Goal: Task Accomplishment & Management: Complete application form

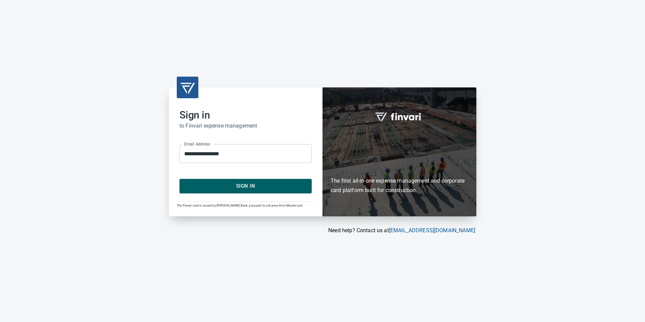
click at [233, 185] on span "Sign In" at bounding box center [245, 185] width 117 height 9
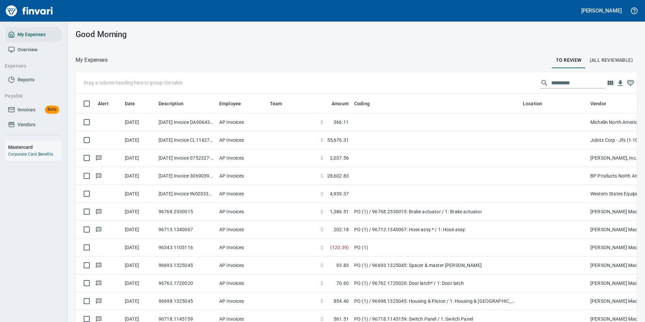
scroll to position [237, 546]
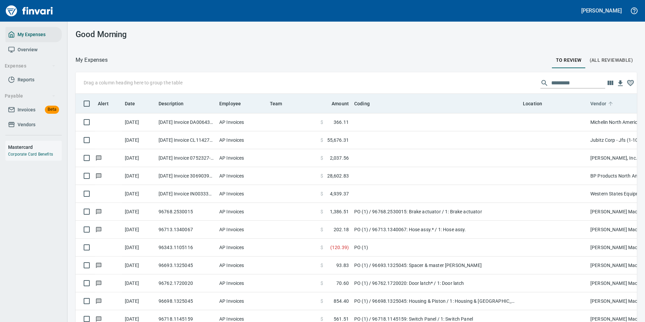
click at [607, 105] on icon at bounding box center [610, 103] width 6 height 6
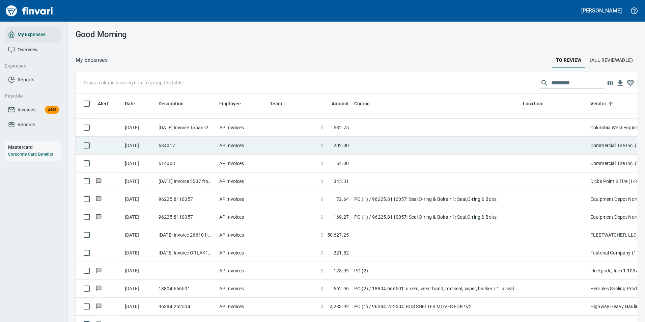
scroll to position [506, 0]
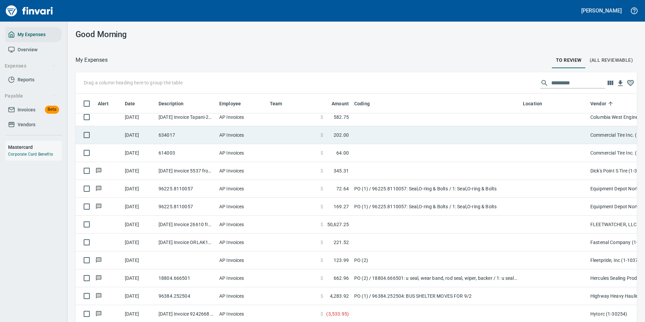
click at [381, 133] on td at bounding box center [435, 135] width 169 height 18
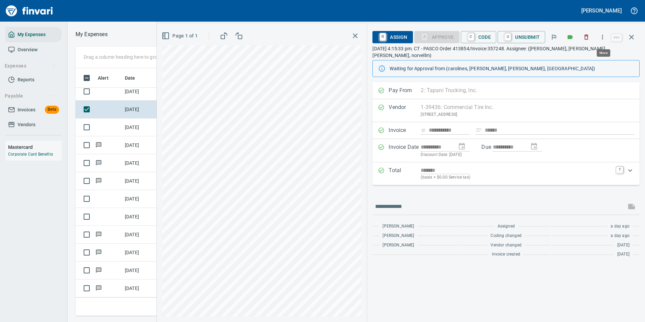
scroll to position [237, 382]
click at [603, 40] on icon "button" at bounding box center [602, 37] width 7 height 7
click at [576, 55] on span "Download" at bounding box center [601, 57] width 65 height 8
click at [127, 125] on td "[DATE]" at bounding box center [139, 127] width 34 height 18
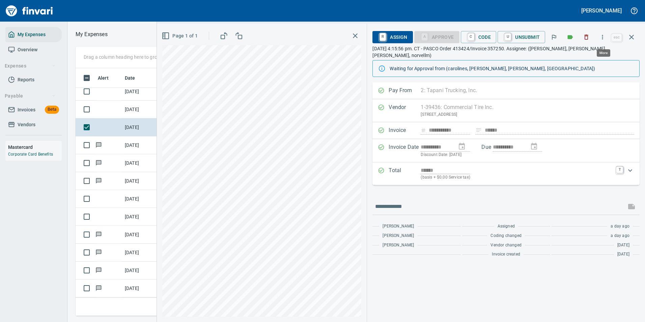
scroll to position [237, 382]
click at [601, 35] on icon "button" at bounding box center [602, 37] width 7 height 7
click at [581, 58] on span "Download" at bounding box center [601, 57] width 65 height 8
click at [118, 111] on td at bounding box center [108, 109] width 27 height 18
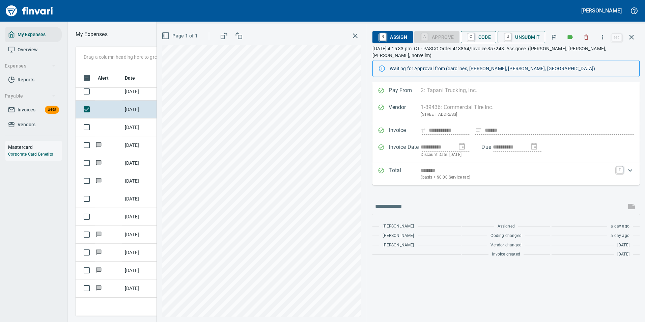
click at [466, 37] on button "C Code" at bounding box center [478, 37] width 36 height 12
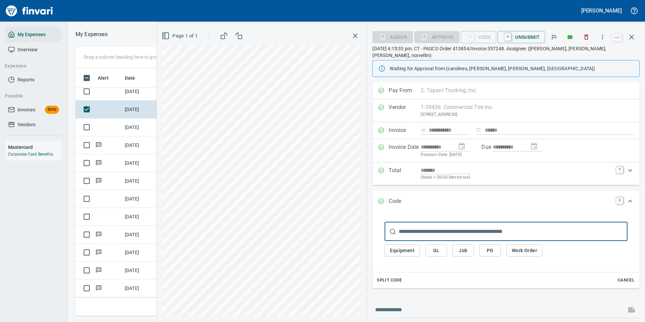
scroll to position [237, 382]
click at [528, 246] on span "Work Order" at bounding box center [523, 250] width 25 height 8
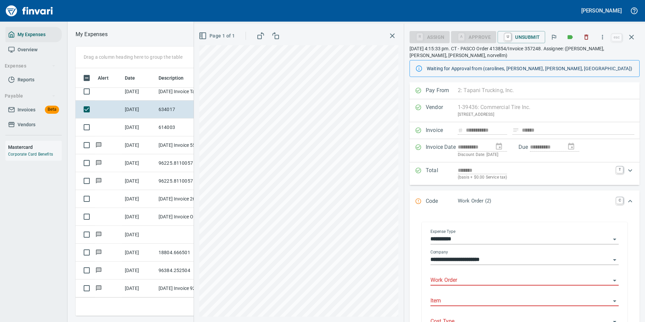
click at [451, 278] on input "Work Order" at bounding box center [520, 279] width 180 height 9
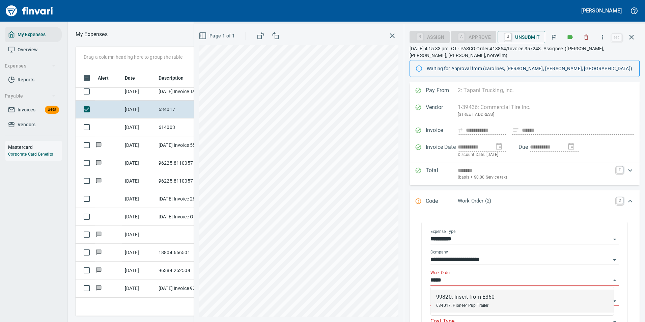
click at [477, 306] on div "634017: Pioneer Pup Trailer" at bounding box center [465, 305] width 58 height 8
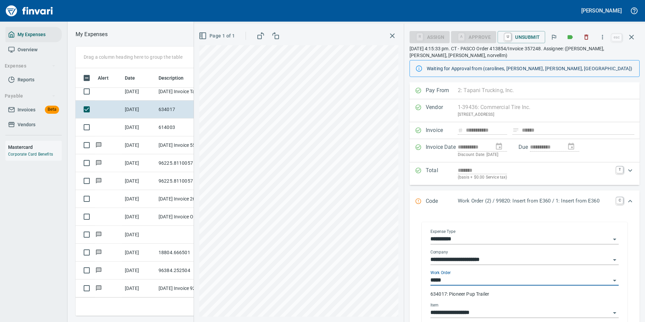
type input "**********"
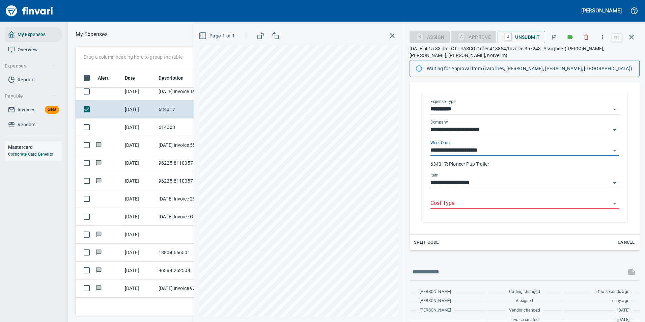
click at [448, 199] on div "Cost Type" at bounding box center [524, 200] width 188 height 15
type input "**********"
click at [448, 202] on input "Cost Type" at bounding box center [520, 203] width 180 height 9
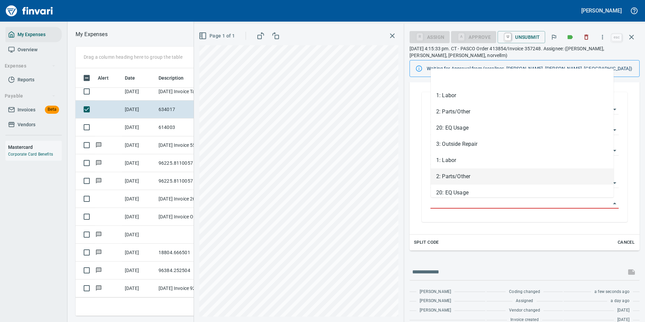
click at [458, 178] on li "2: Parts/Other" at bounding box center [521, 176] width 183 height 16
type input "**********"
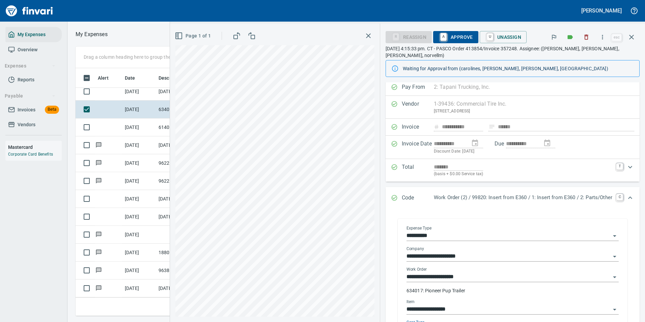
scroll to position [0, 0]
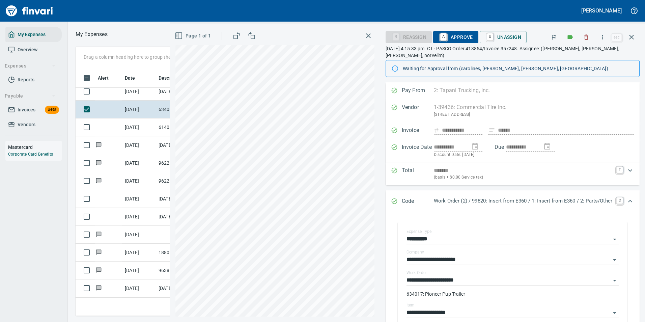
click at [450, 35] on span "A Approve" at bounding box center [455, 36] width 34 height 11
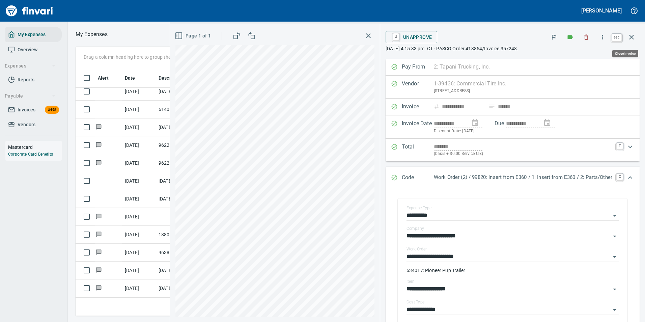
click at [631, 38] on icon "button" at bounding box center [631, 37] width 8 height 8
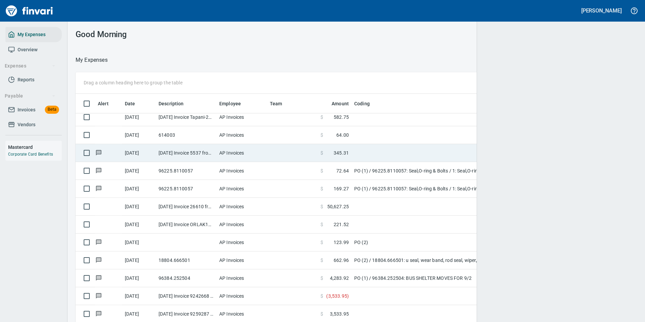
scroll to position [1, 1]
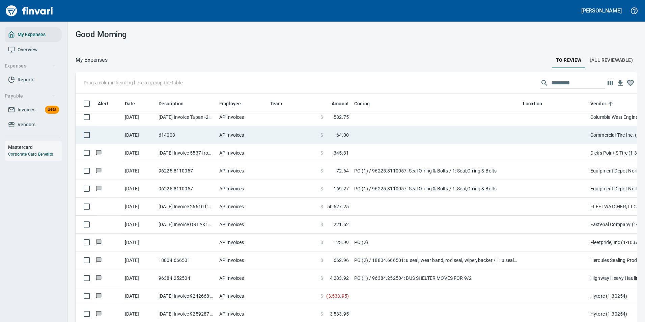
click at [391, 140] on td at bounding box center [435, 135] width 169 height 18
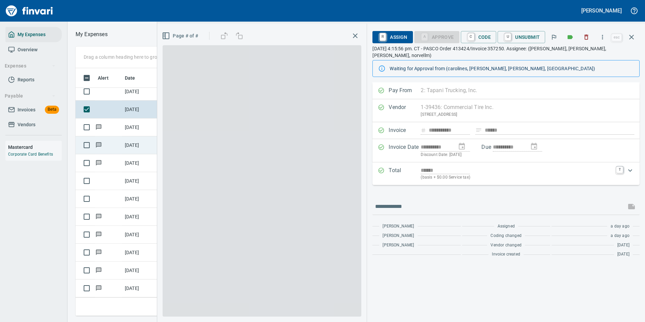
scroll to position [237, 382]
click at [469, 37] on link "C" at bounding box center [471, 36] width 6 height 7
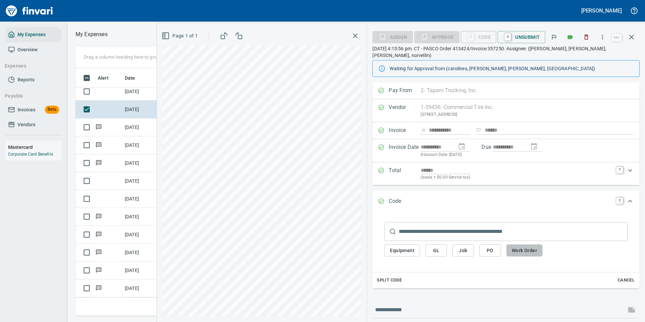
click at [513, 246] on span "Work Order" at bounding box center [523, 250] width 25 height 8
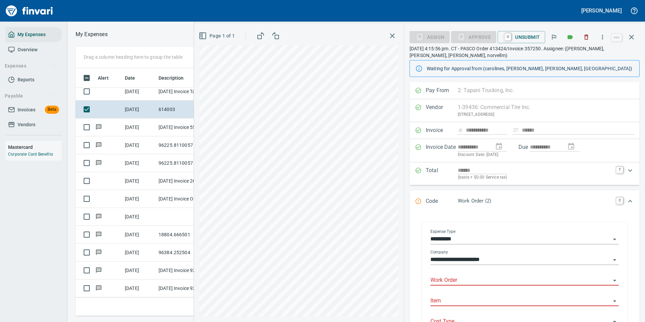
click at [439, 282] on input "Work Order" at bounding box center [520, 279] width 180 height 9
type input "*"
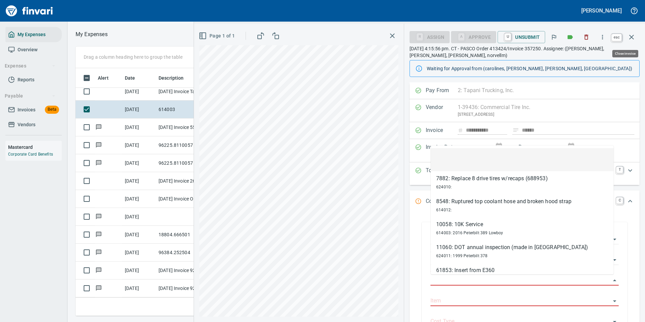
click at [633, 38] on icon "button" at bounding box center [631, 37] width 8 height 8
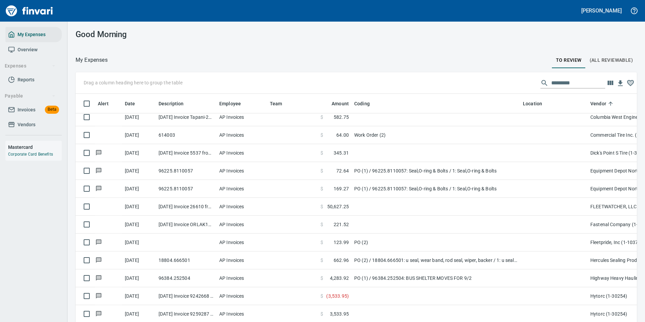
scroll to position [1, 1]
